Goal: Task Accomplishment & Management: Manage account settings

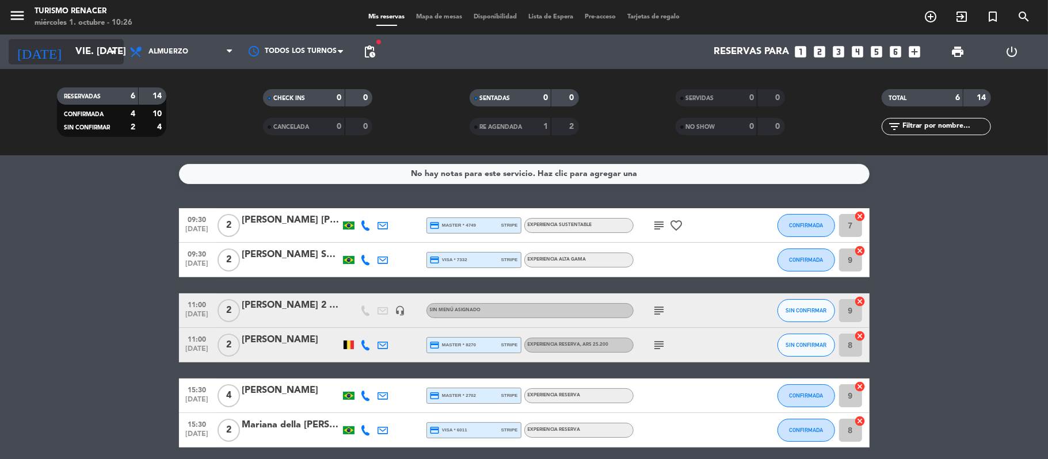
click at [107, 55] on icon "arrow_drop_down" at bounding box center [114, 52] width 14 height 14
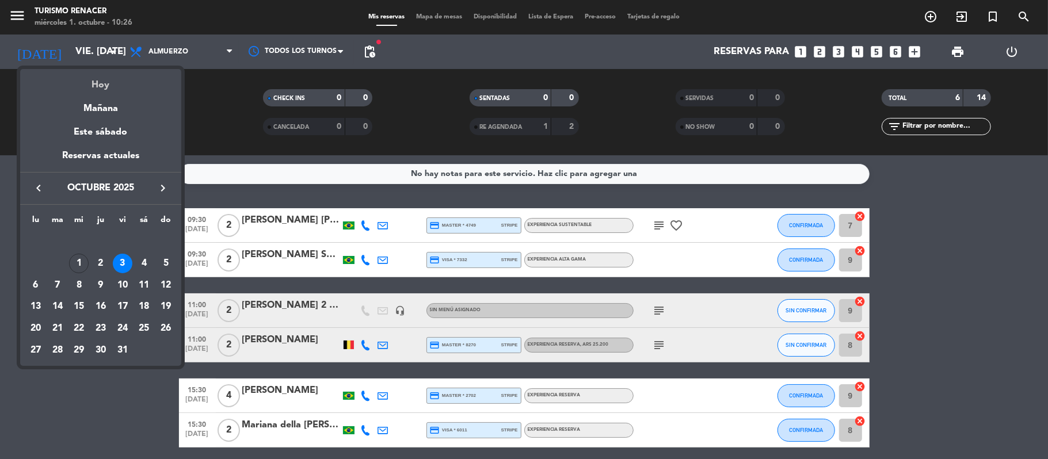
click at [102, 83] on div "Hoy" at bounding box center [100, 81] width 161 height 24
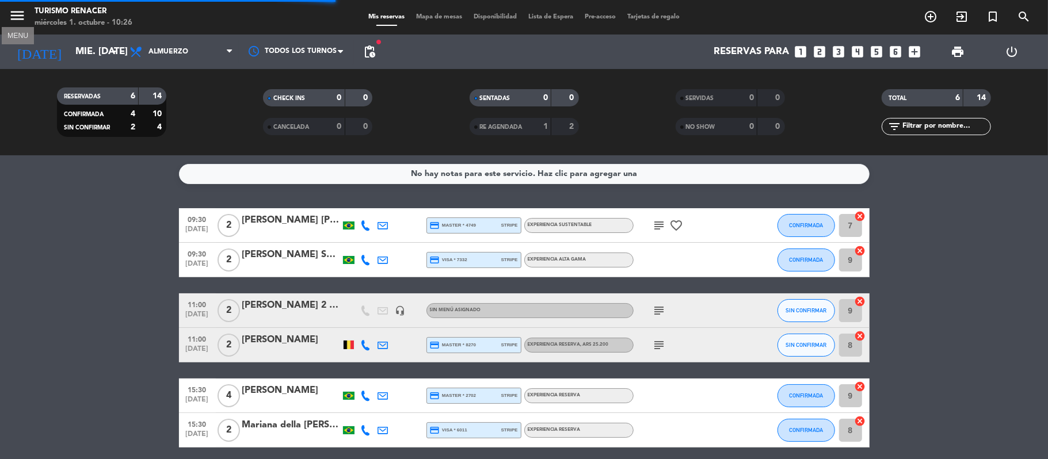
click at [21, 19] on icon "menu" at bounding box center [17, 15] width 17 height 17
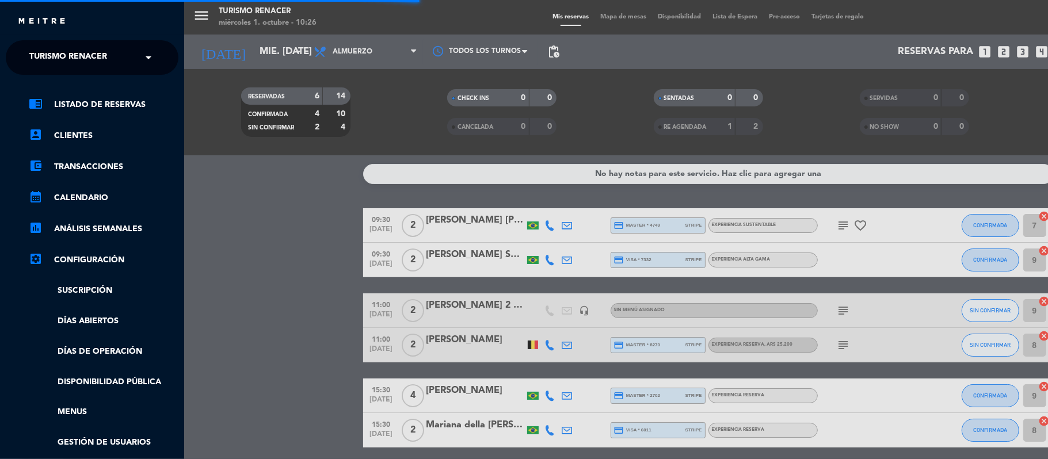
click at [131, 61] on input "text" at bounding box center [93, 57] width 140 height 25
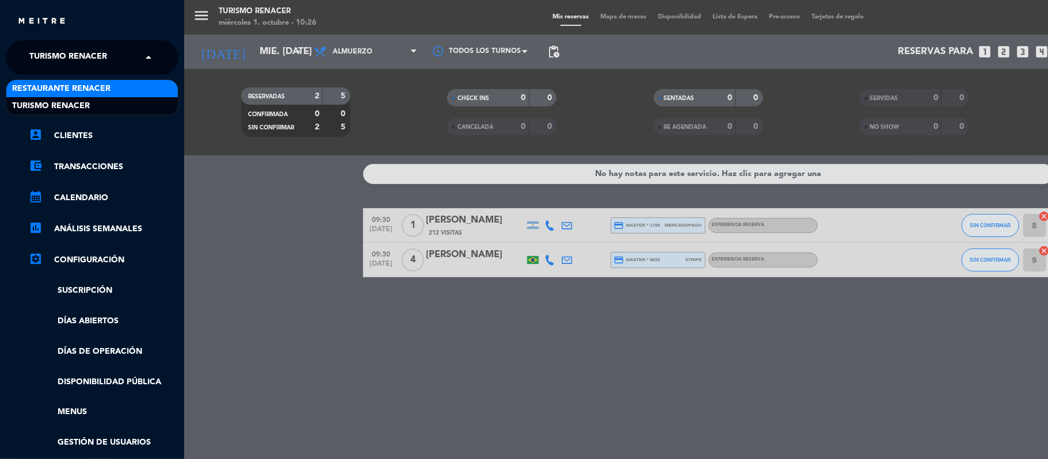
click at [124, 88] on div "Restaurante Renacer" at bounding box center [91, 88] width 171 height 17
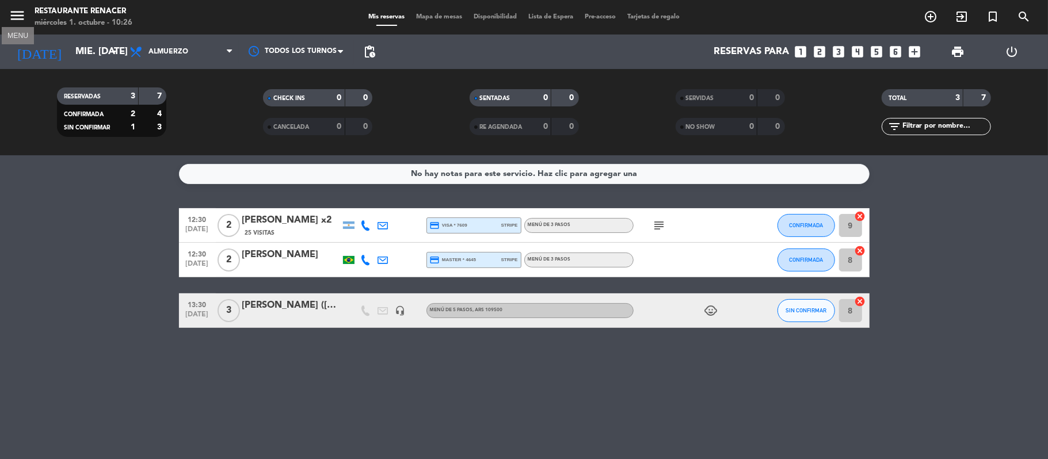
click at [13, 13] on icon "menu" at bounding box center [17, 15] width 17 height 17
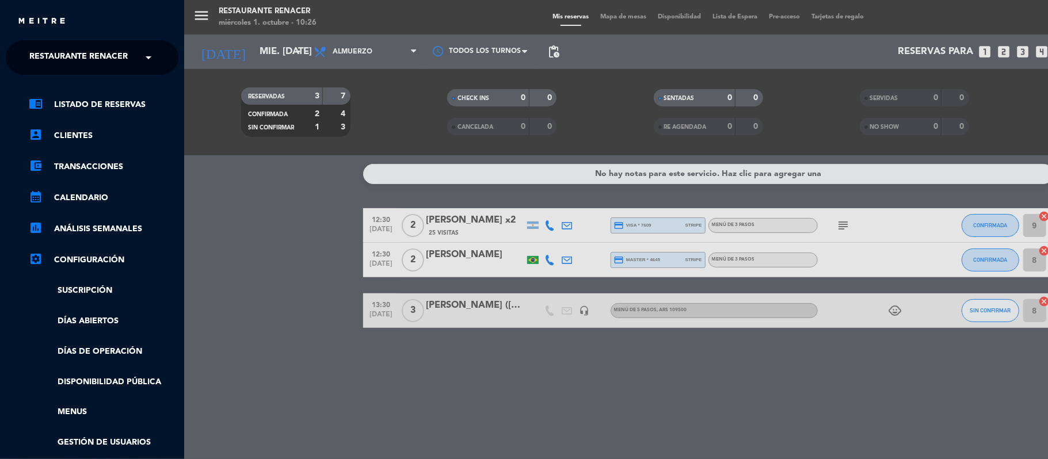
click at [113, 69] on span "Restaurante Renacer" at bounding box center [78, 57] width 98 height 24
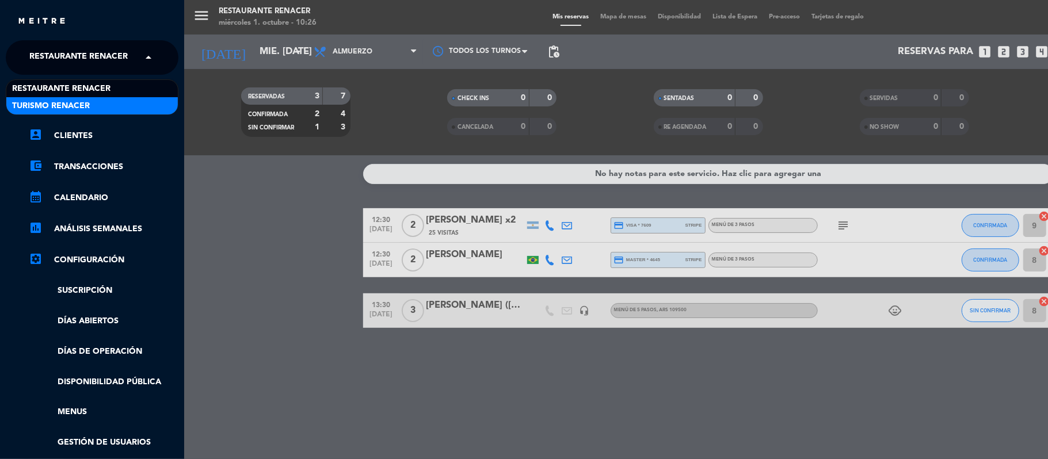
click at [107, 102] on div "Turismo Renacer" at bounding box center [91, 105] width 171 height 17
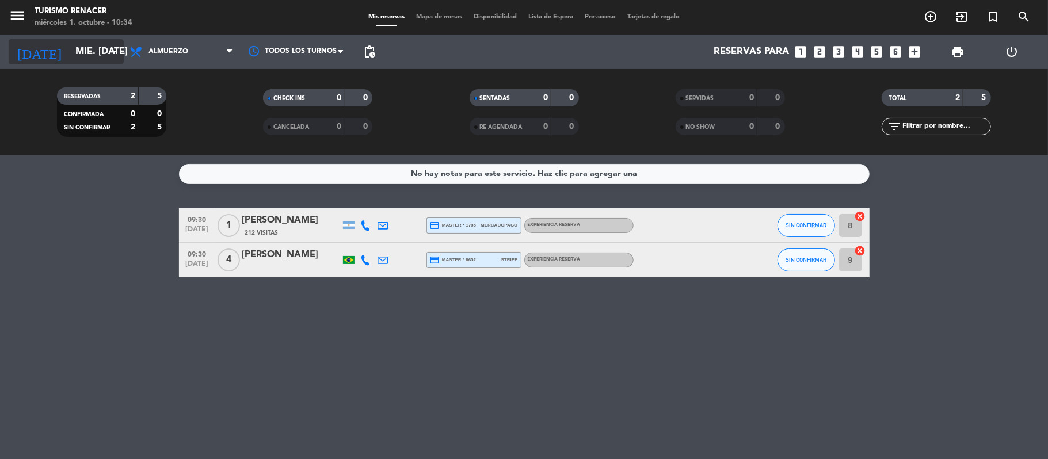
click at [106, 54] on input "mié. [DATE]" at bounding box center [132, 52] width 124 height 22
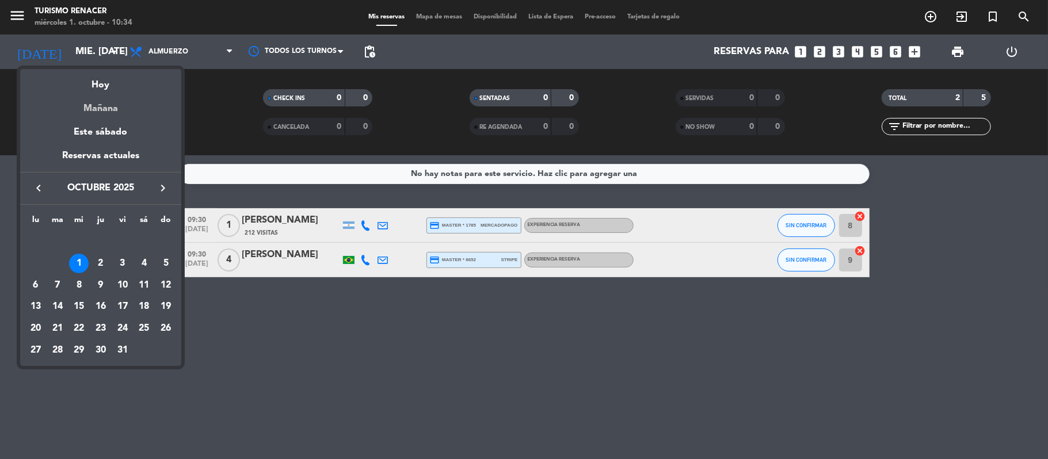
click at [101, 105] on div "Mañana" at bounding box center [100, 105] width 161 height 24
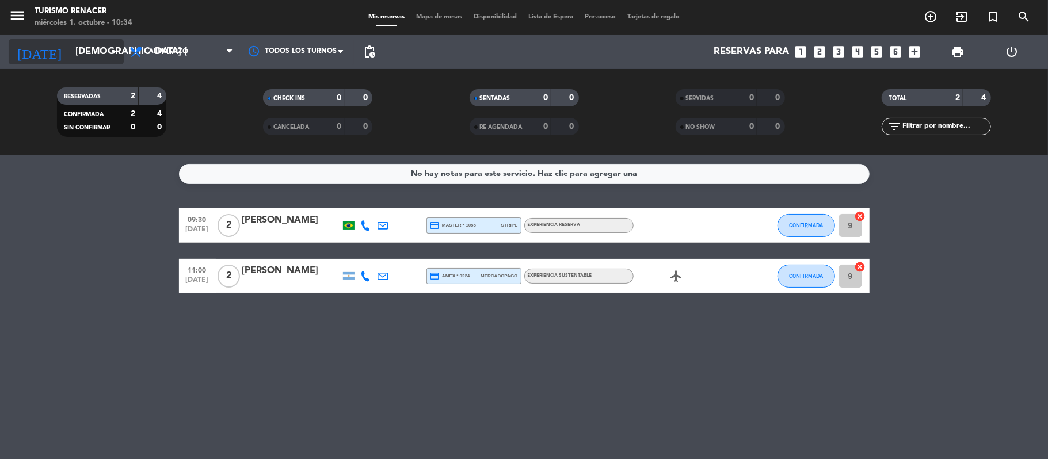
drag, startPoint x: 86, startPoint y: 66, endPoint x: 90, endPoint y: 58, distance: 8.2
click at [90, 58] on div "[DATE] jue. [DATE] arrow_drop_down" at bounding box center [66, 52] width 115 height 35
click at [90, 58] on input "[DEMOGRAPHIC_DATA] [DATE]" at bounding box center [132, 52] width 124 height 22
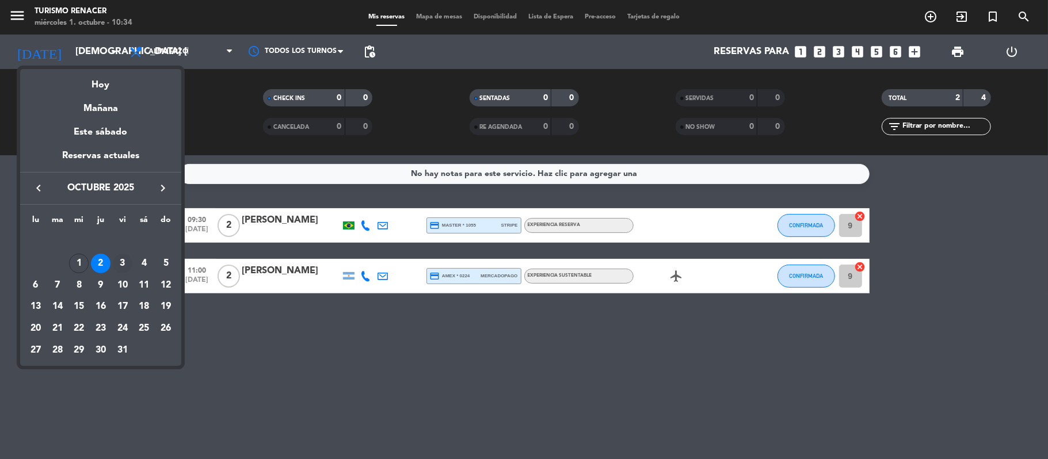
click at [124, 268] on div "3" at bounding box center [123, 264] width 20 height 20
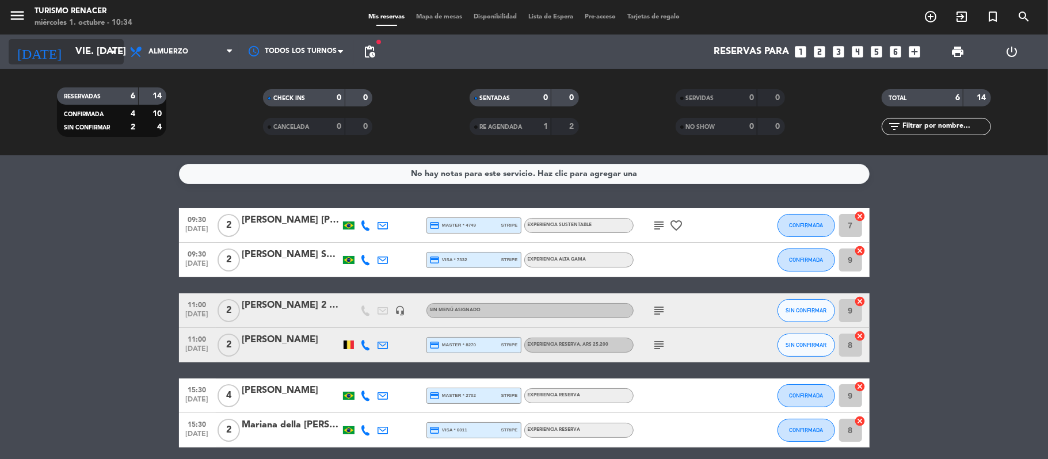
click at [94, 56] on input "vie. [DATE]" at bounding box center [132, 52] width 124 height 22
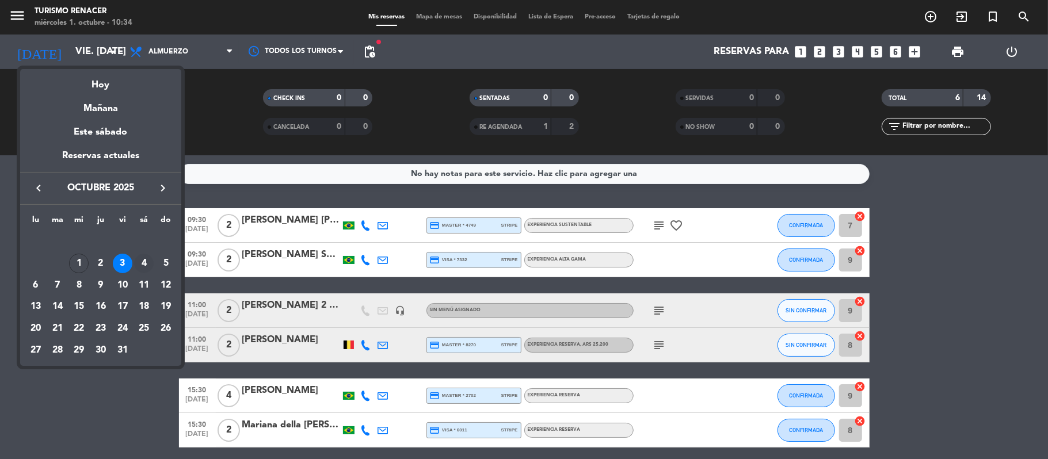
click at [146, 264] on div "4" at bounding box center [144, 264] width 20 height 20
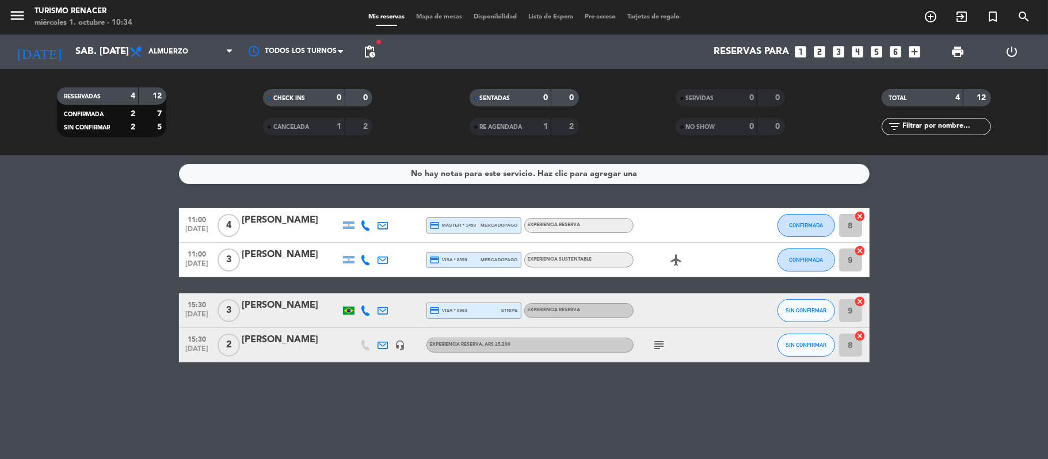
click at [401, 348] on icon "headset_mic" at bounding box center [400, 345] width 10 height 10
click at [661, 348] on icon "subject" at bounding box center [660, 345] width 14 height 14
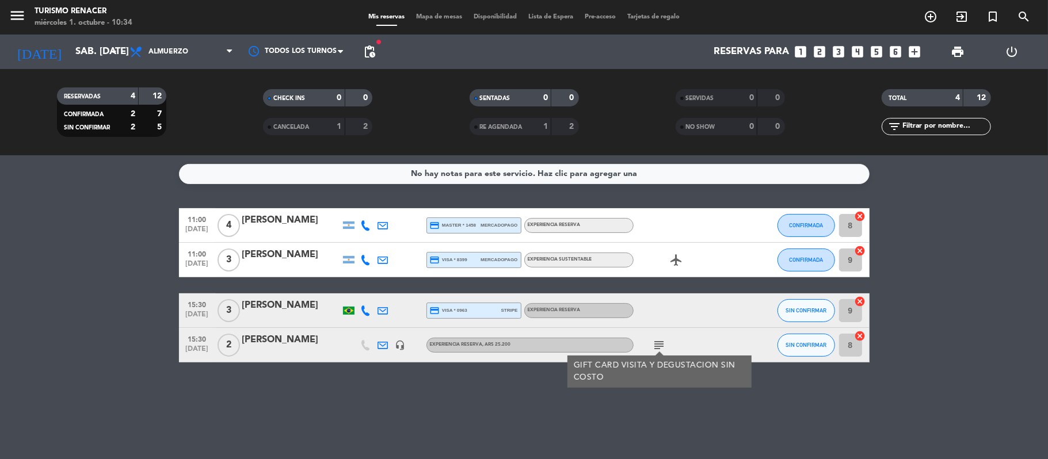
click at [307, 339] on div "[PERSON_NAME]" at bounding box center [291, 340] width 98 height 15
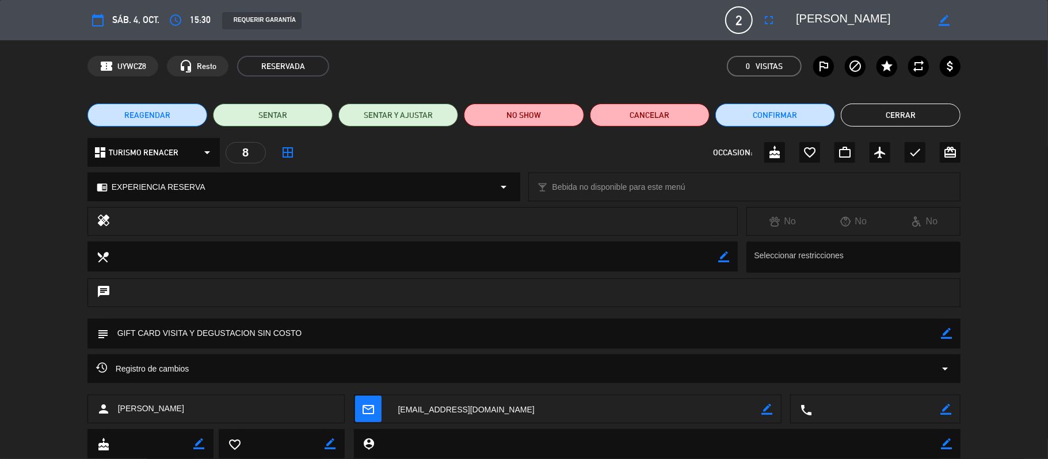
scroll to position [0, 1]
drag, startPoint x: 882, startPoint y: 17, endPoint x: 1008, endPoint y: 37, distance: 128.3
click at [1008, 37] on div "calendar_today sáb. 4, oct. access_time 15:30 REQUERIR GARANTÍA 2 [PERSON_NAME]…" at bounding box center [524, 20] width 1048 height 40
click at [895, 109] on button "Cerrar" at bounding box center [901, 115] width 120 height 23
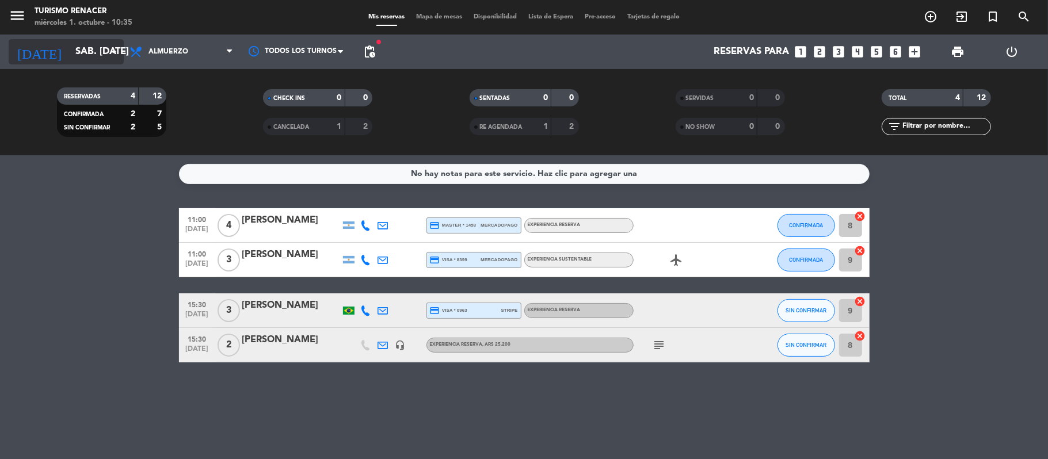
click at [81, 63] on div "[DATE] sáb. [DATE] arrow_drop_down" at bounding box center [66, 51] width 115 height 25
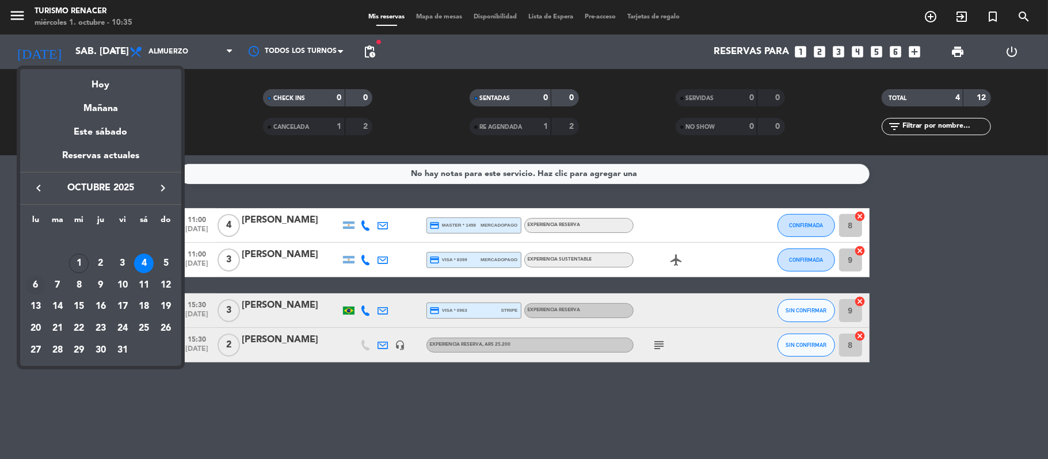
click at [37, 284] on div "6" at bounding box center [36, 286] width 20 height 20
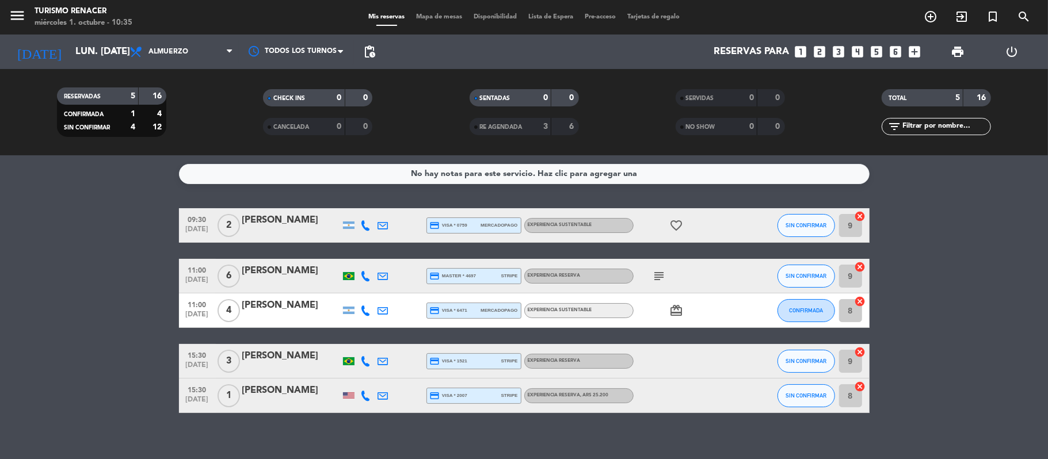
click at [657, 275] on icon "subject" at bounding box center [660, 276] width 14 height 14
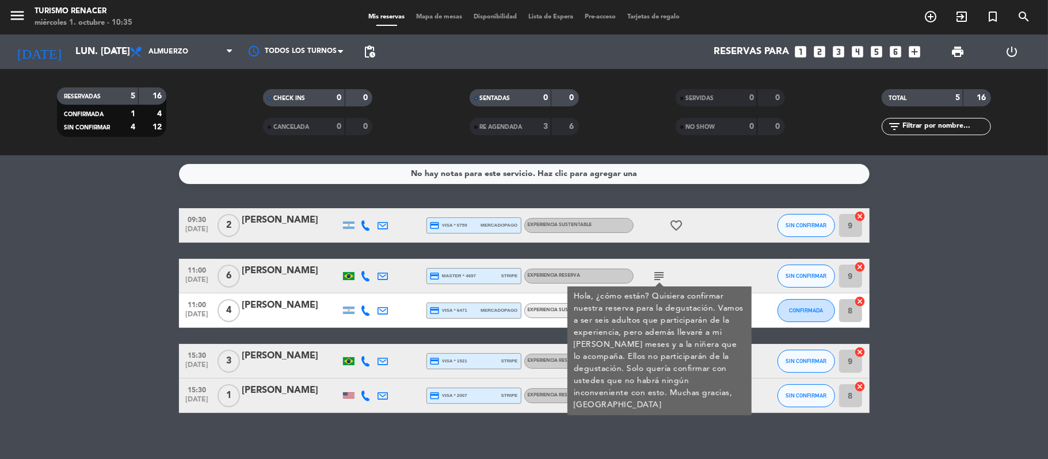
click at [657, 275] on icon "subject" at bounding box center [660, 276] width 14 height 14
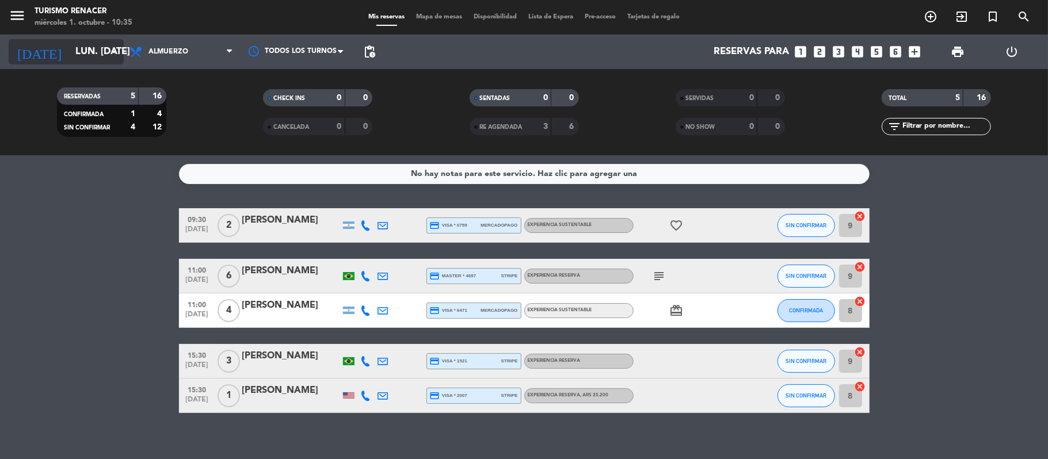
click at [83, 55] on input "lun. [DATE]" at bounding box center [132, 52] width 124 height 22
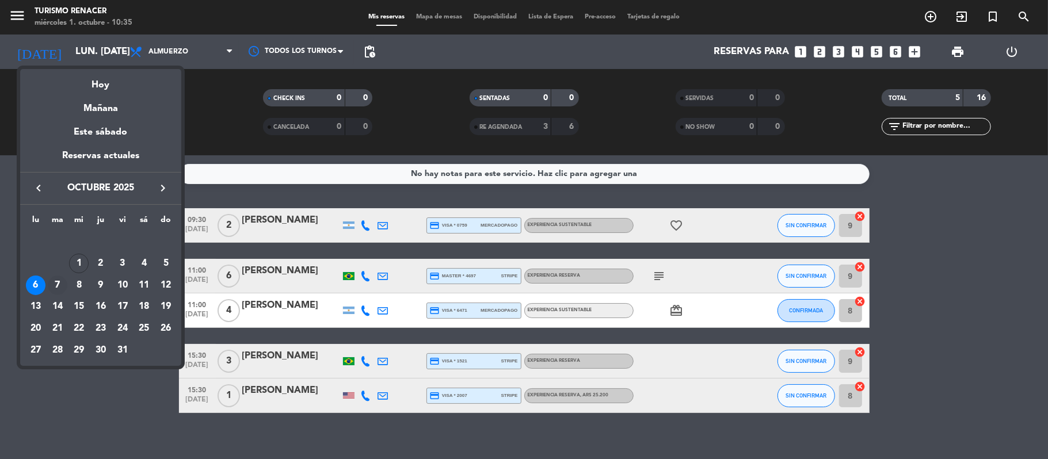
click at [59, 288] on div "7" at bounding box center [58, 286] width 20 height 20
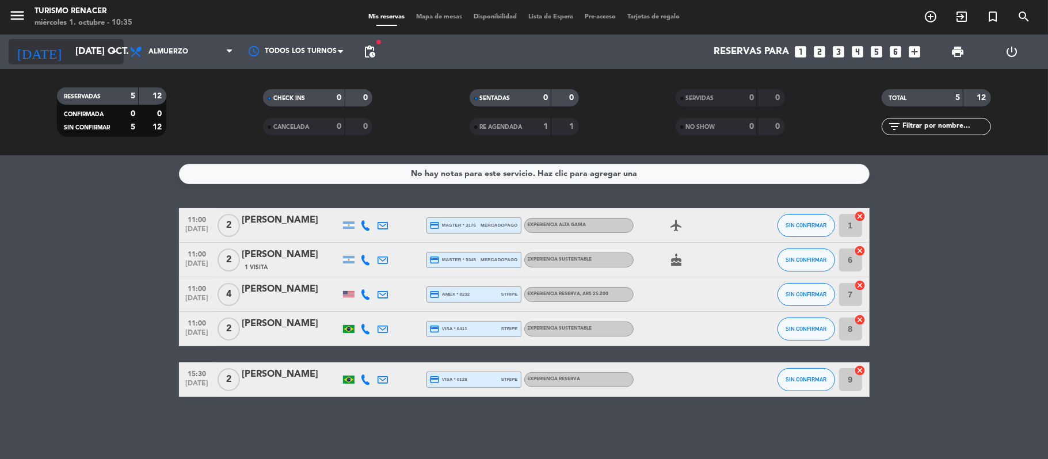
click at [92, 42] on input "[DATE] oct." at bounding box center [132, 52] width 124 height 22
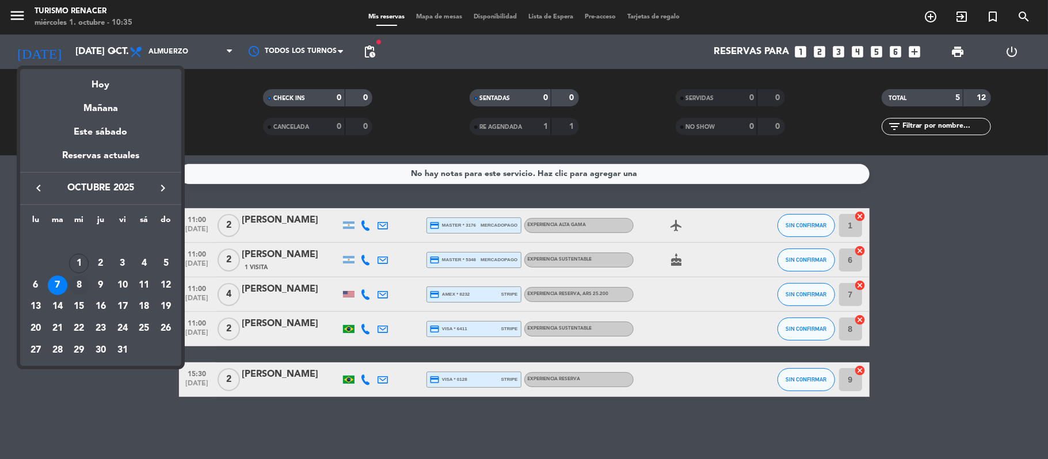
click at [77, 282] on div "8" at bounding box center [79, 286] width 20 height 20
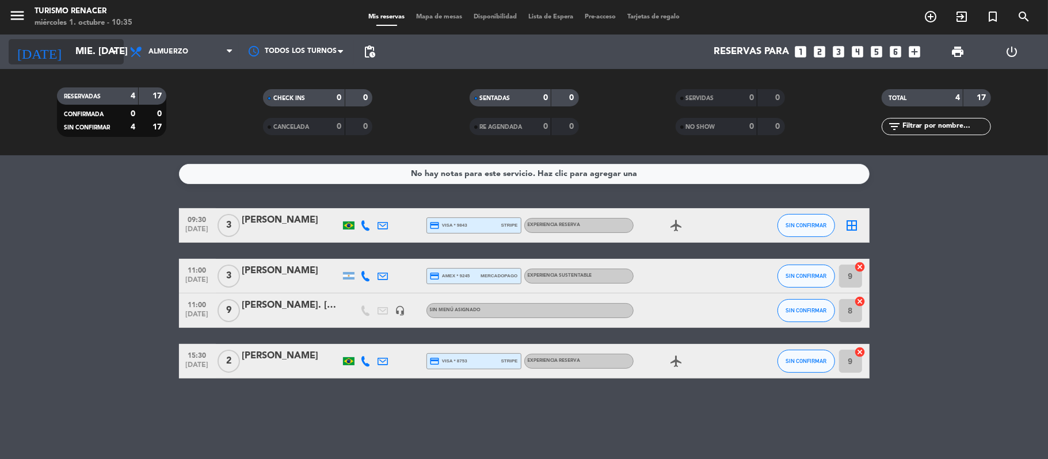
click at [91, 45] on input "mié. [DATE]" at bounding box center [132, 52] width 124 height 22
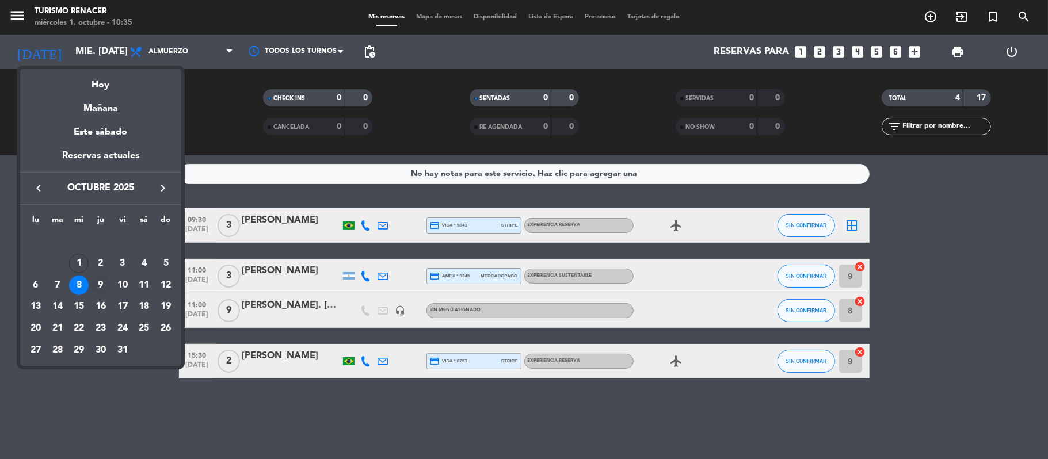
click at [106, 282] on div "9" at bounding box center [101, 286] width 20 height 20
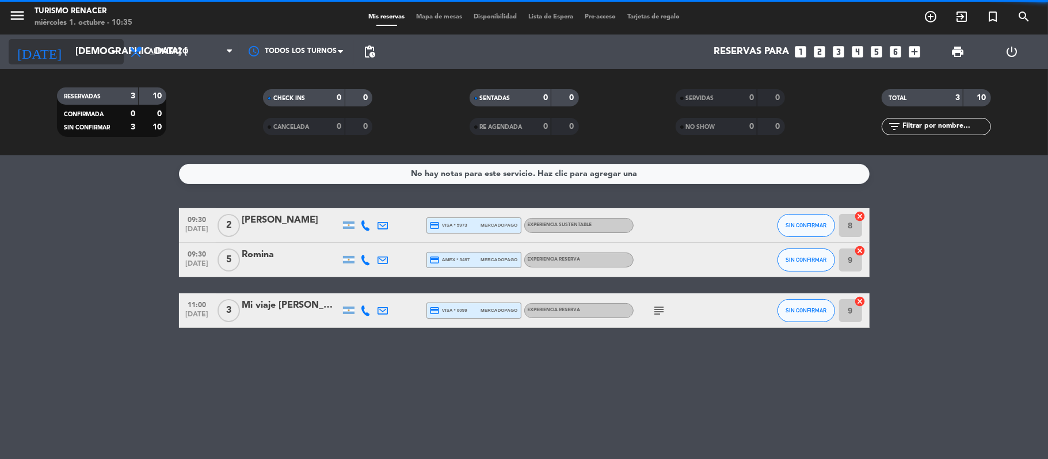
click at [81, 60] on input "[DEMOGRAPHIC_DATA] [DATE]" at bounding box center [132, 52] width 124 height 22
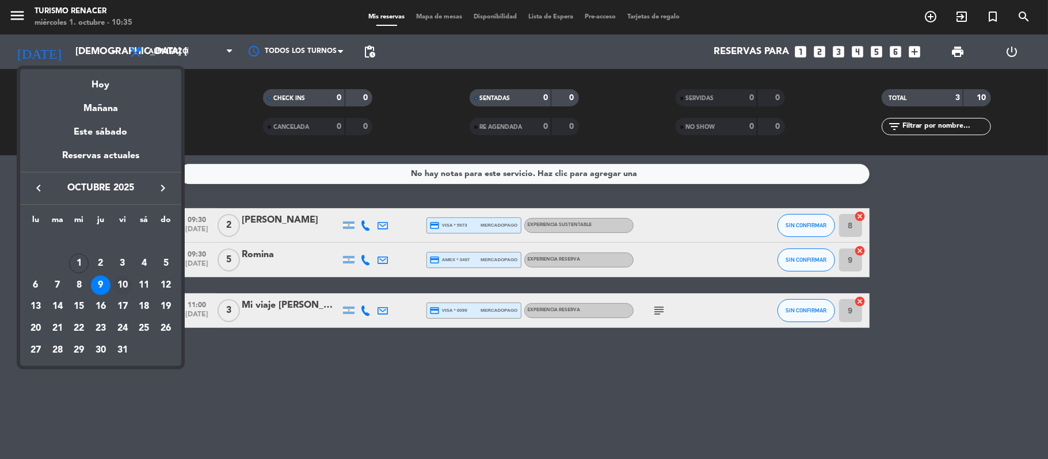
click at [125, 284] on div "10" at bounding box center [123, 286] width 20 height 20
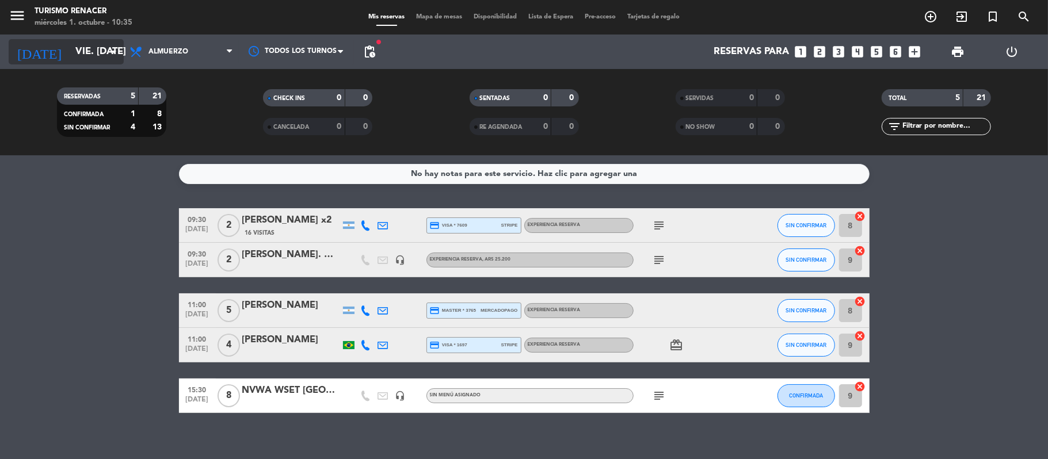
click at [84, 60] on input "vie. [DATE]" at bounding box center [132, 52] width 124 height 22
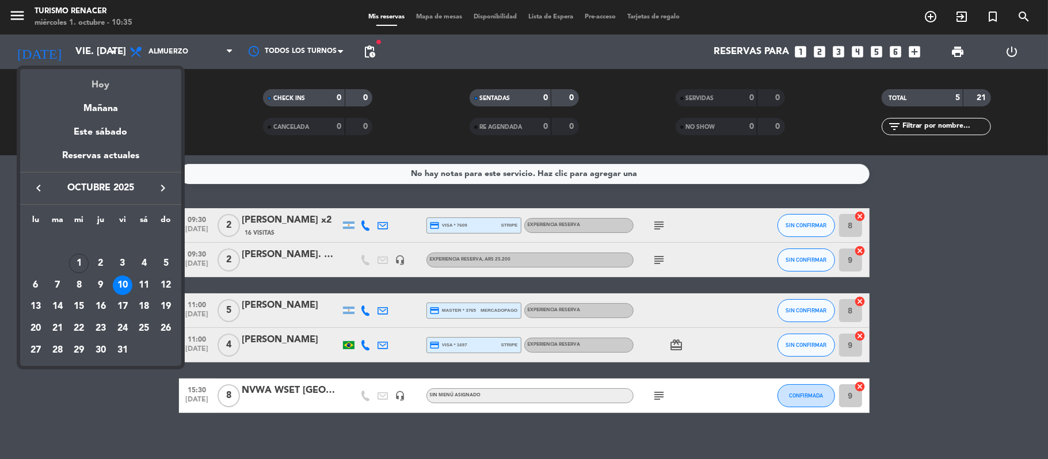
click at [89, 86] on div "Hoy" at bounding box center [100, 81] width 161 height 24
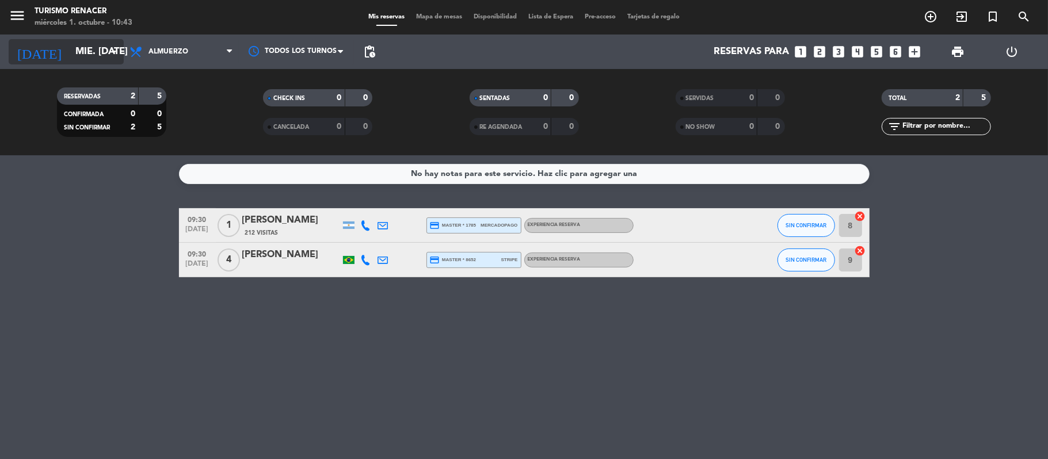
click at [70, 47] on input "mié. [DATE]" at bounding box center [132, 52] width 124 height 22
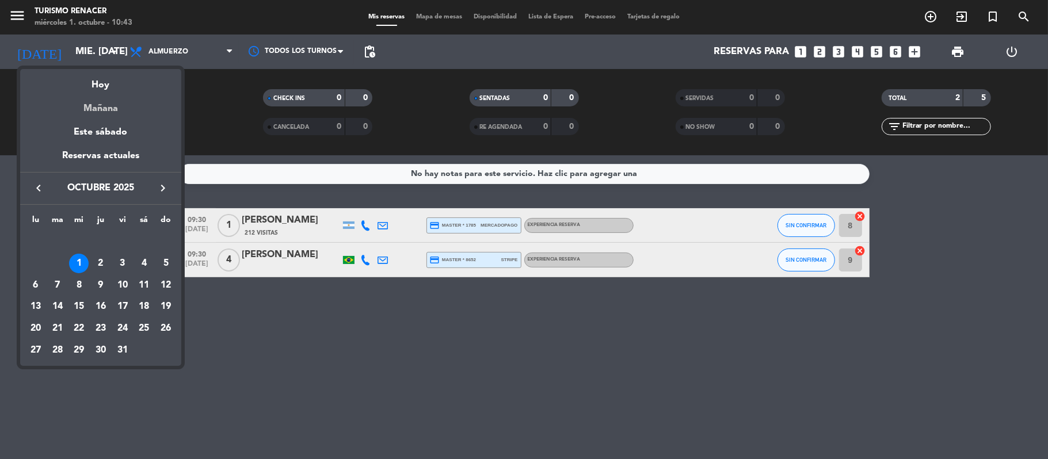
click at [100, 109] on div "Mañana" at bounding box center [100, 105] width 161 height 24
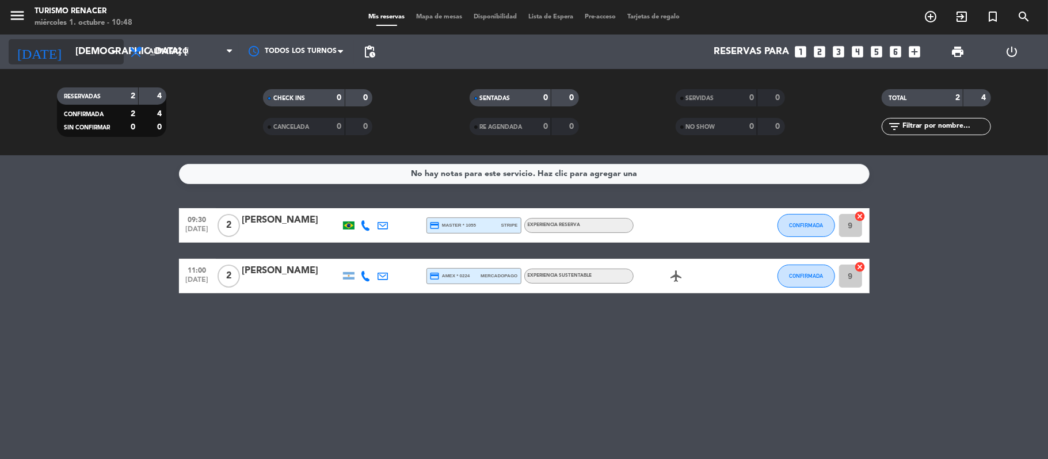
click at [97, 58] on input "[DEMOGRAPHIC_DATA] [DATE]" at bounding box center [132, 52] width 124 height 22
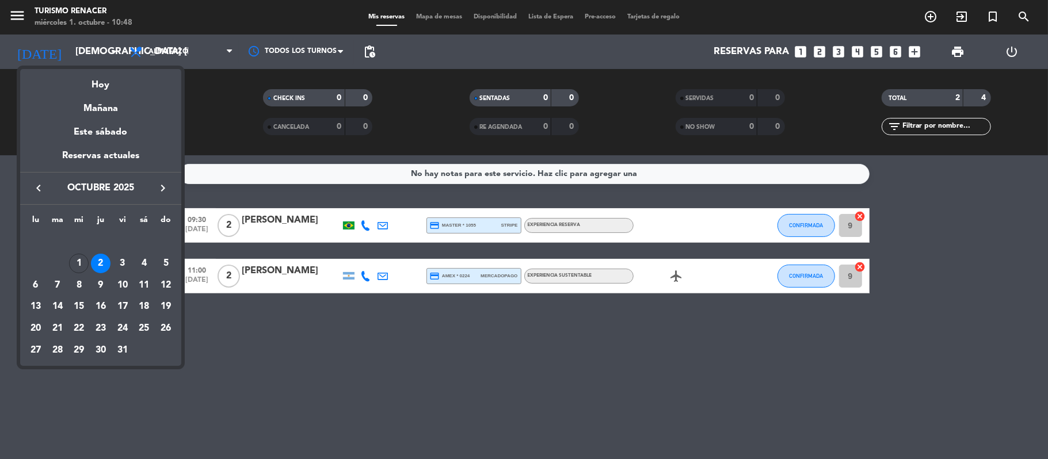
click at [167, 192] on icon "keyboard_arrow_right" at bounding box center [163, 188] width 14 height 14
click at [145, 304] on div "22" at bounding box center [144, 307] width 20 height 20
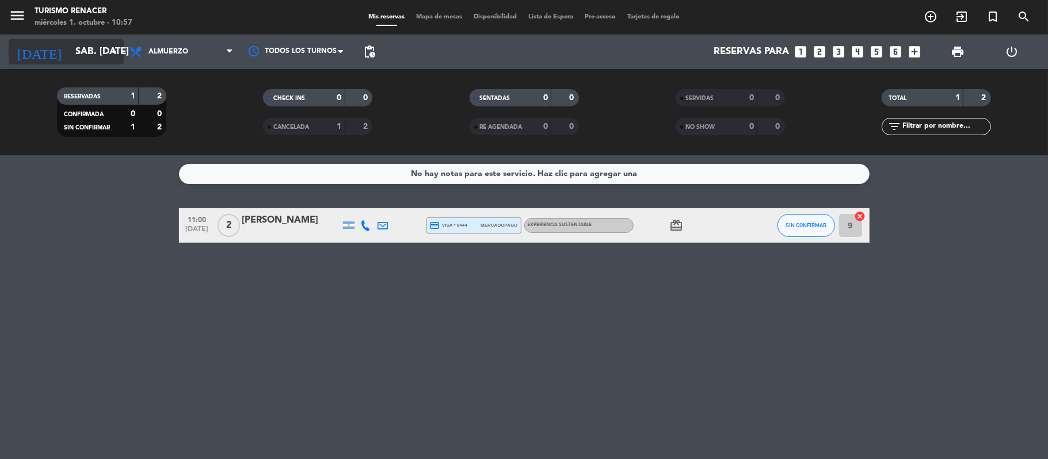
click at [102, 55] on input "sáb. [DATE]" at bounding box center [132, 52] width 124 height 22
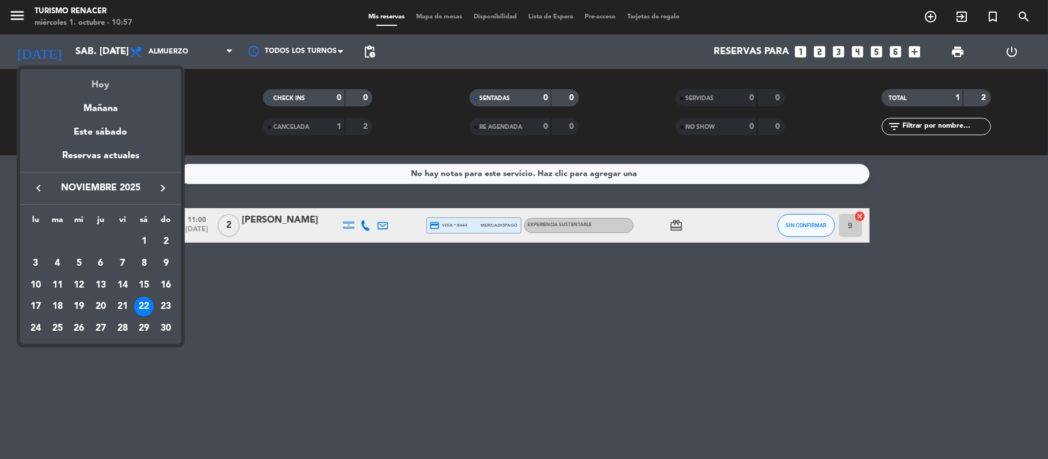
click at [102, 90] on div "Hoy" at bounding box center [100, 81] width 161 height 24
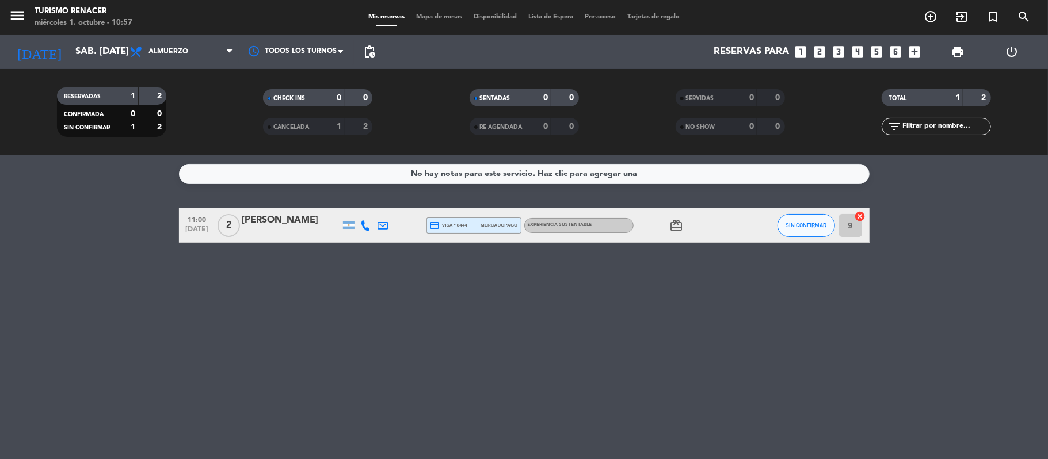
type input "mié. [DATE]"
